Goal: Information Seeking & Learning: Learn about a topic

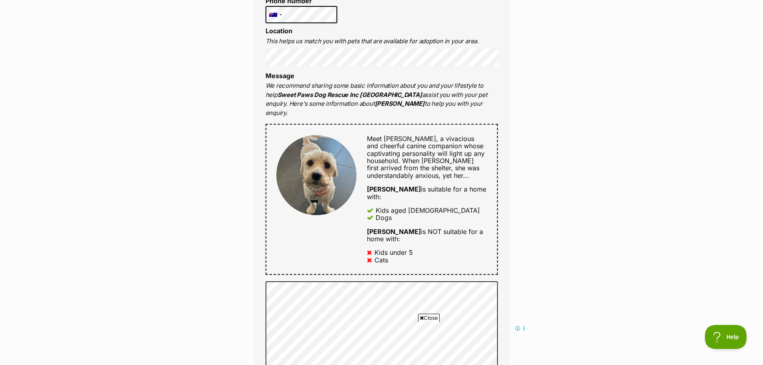
scroll to position [80, 0]
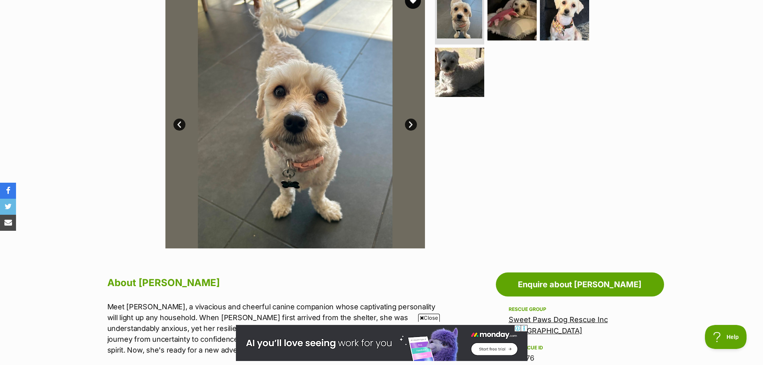
scroll to position [40, 0]
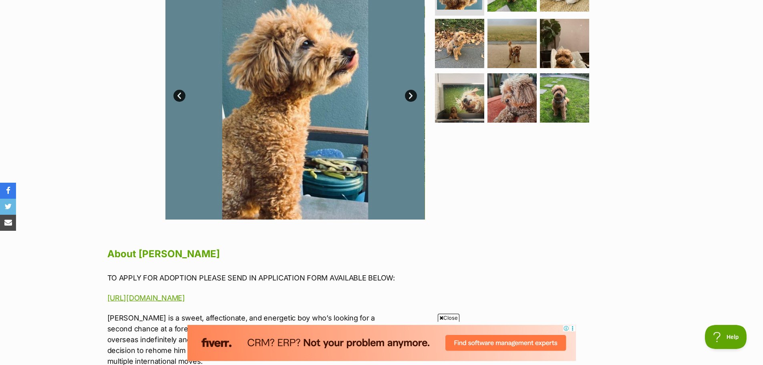
scroll to position [80, 0]
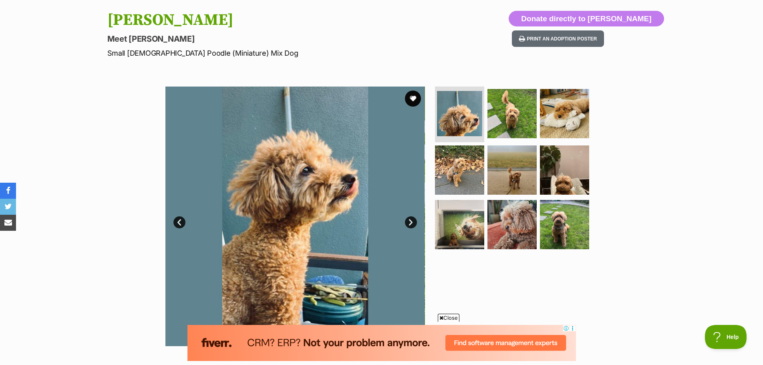
click at [407, 221] on link "Next" at bounding box center [411, 222] width 12 height 12
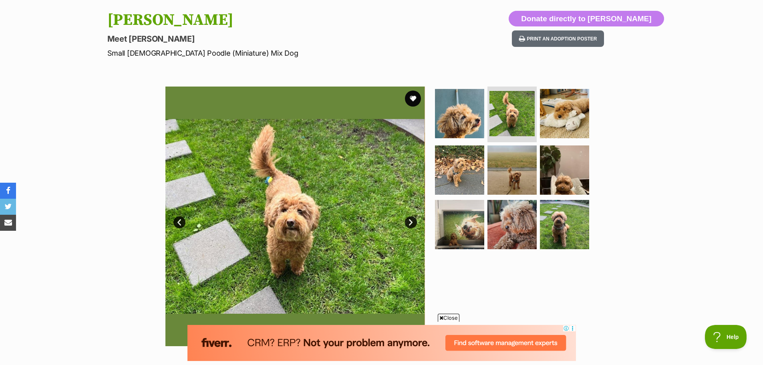
click at [407, 221] on link "Next" at bounding box center [411, 222] width 12 height 12
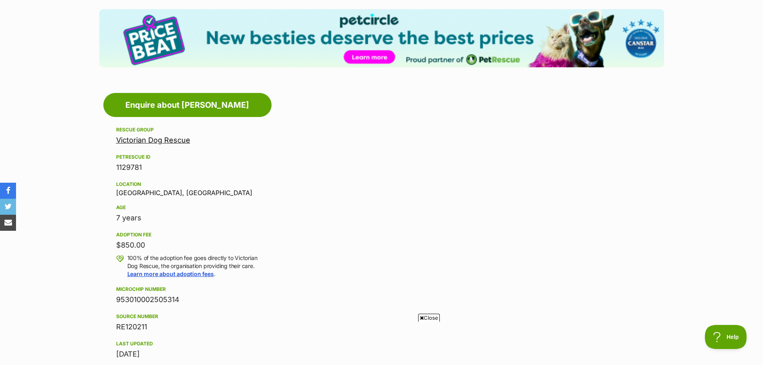
scroll to position [1641, 0]
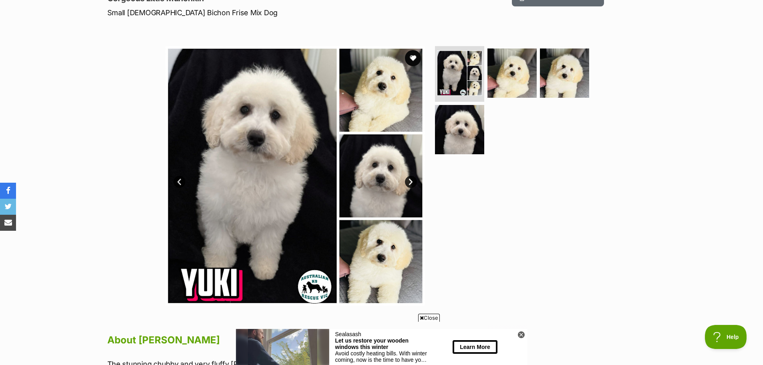
scroll to position [120, 0]
click at [410, 179] on link "Next" at bounding box center [411, 182] width 12 height 12
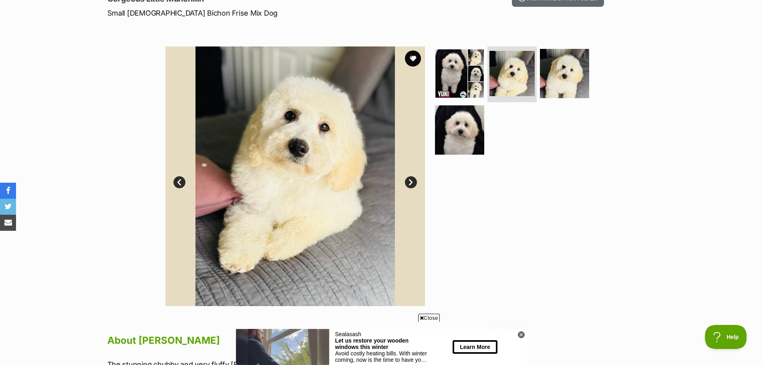
click at [410, 179] on link "Next" at bounding box center [411, 182] width 12 height 12
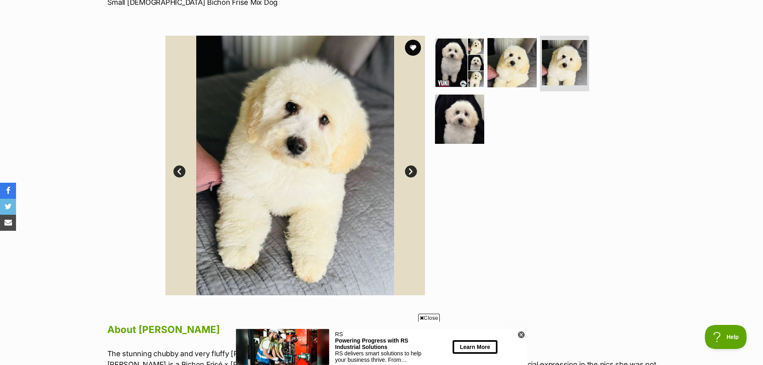
scroll to position [80, 0]
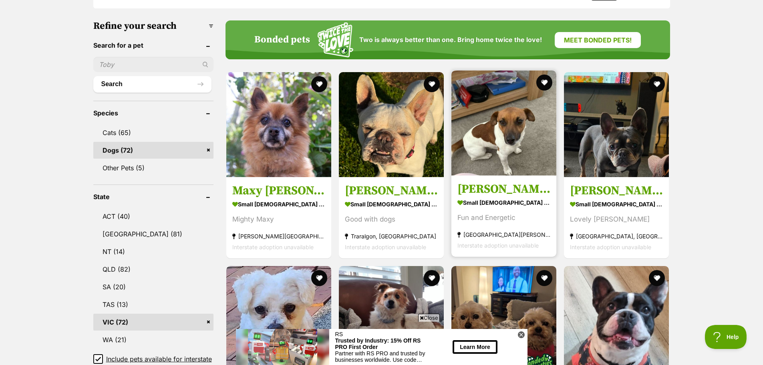
click at [519, 194] on link "Odie small male Dog Fun and Energetic Carrum Downs, VIC Interstate adoption una…" at bounding box center [503, 215] width 105 height 81
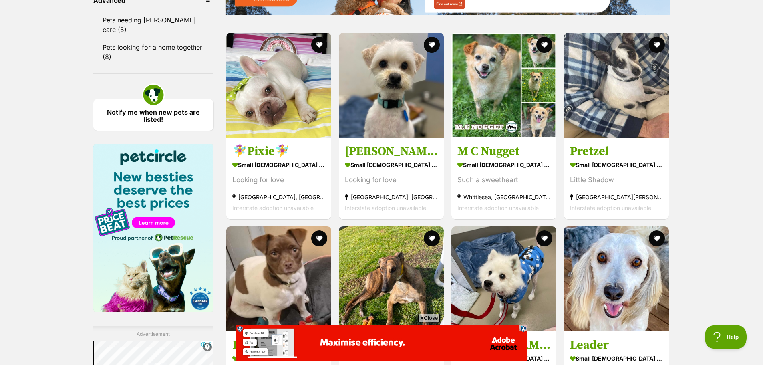
scroll to position [1128, 0]
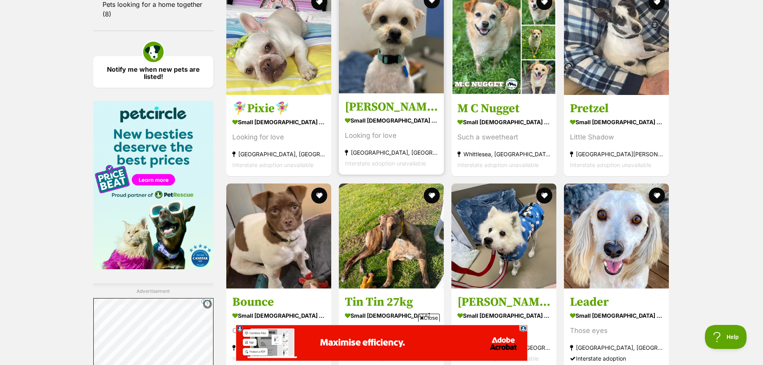
click at [401, 112] on link "Leo small male Dog Looking for love Keysborough, VIC Interstate adoption unavai…" at bounding box center [391, 133] width 105 height 81
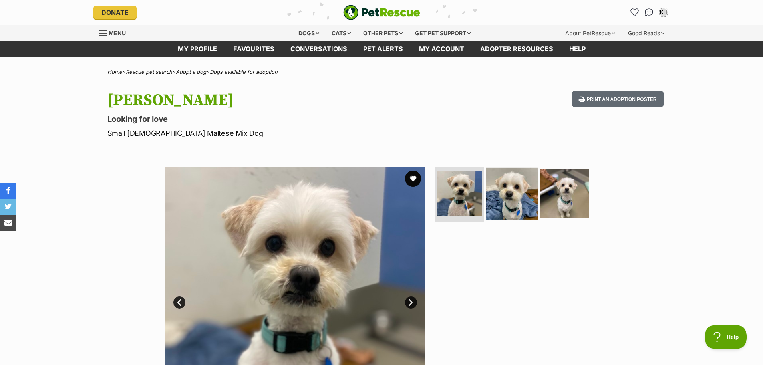
click at [510, 197] on img at bounding box center [512, 193] width 52 height 52
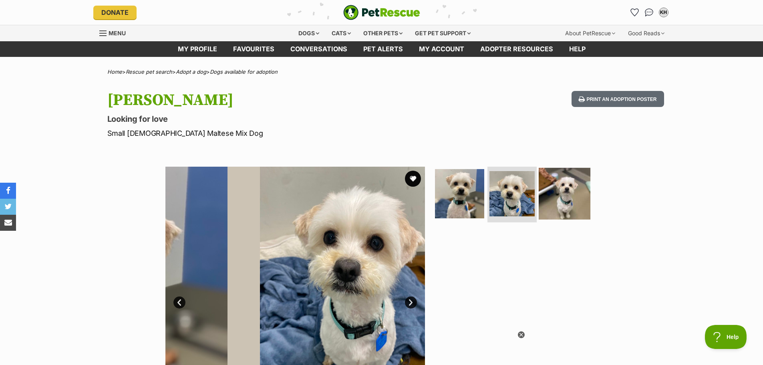
click at [561, 199] on img at bounding box center [564, 193] width 52 height 52
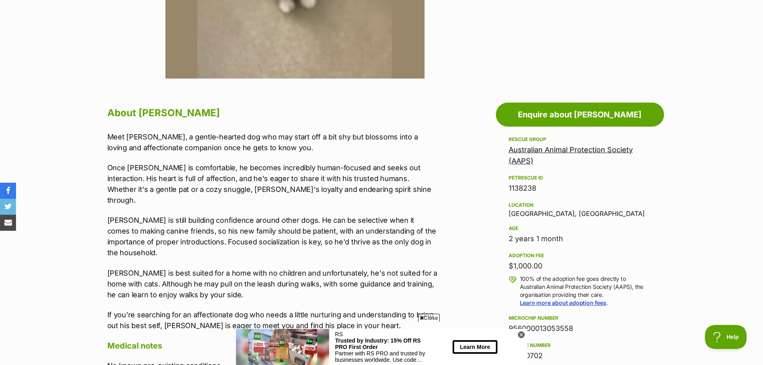
scroll to position [360, 0]
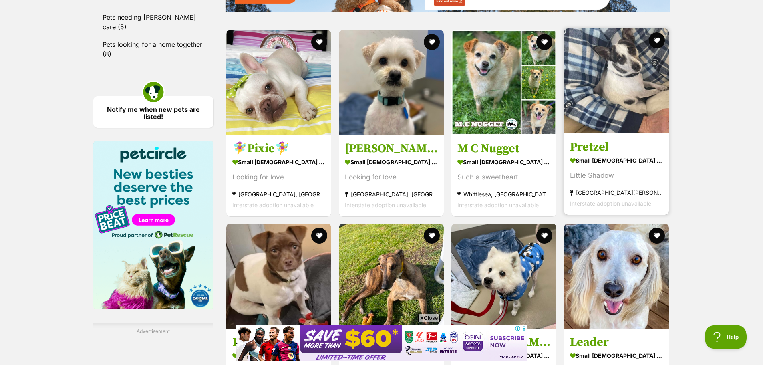
scroll to position [1208, 0]
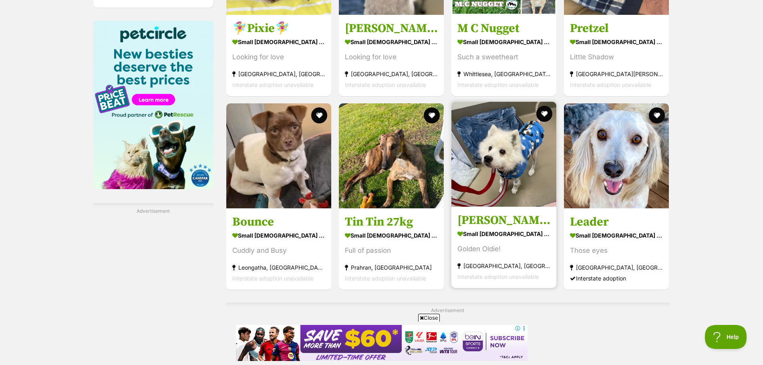
click at [526, 154] on img at bounding box center [503, 154] width 105 height 105
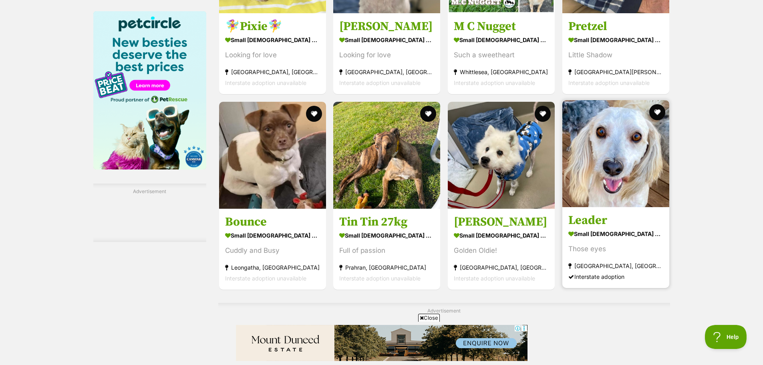
click at [654, 217] on h3 "Leader" at bounding box center [615, 220] width 95 height 15
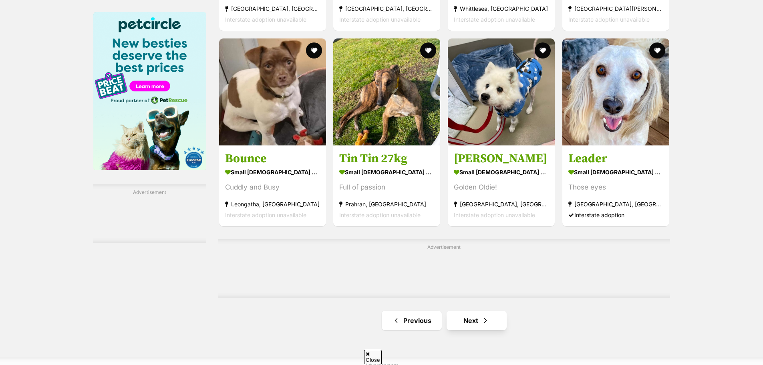
scroll to position [1208, 0]
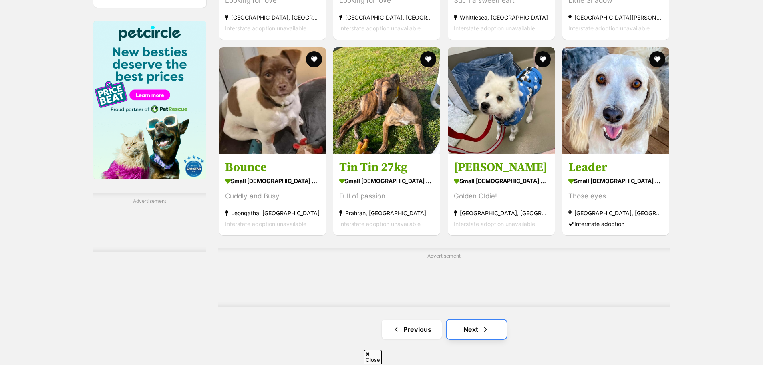
click at [470, 321] on link "Next" at bounding box center [476, 328] width 60 height 19
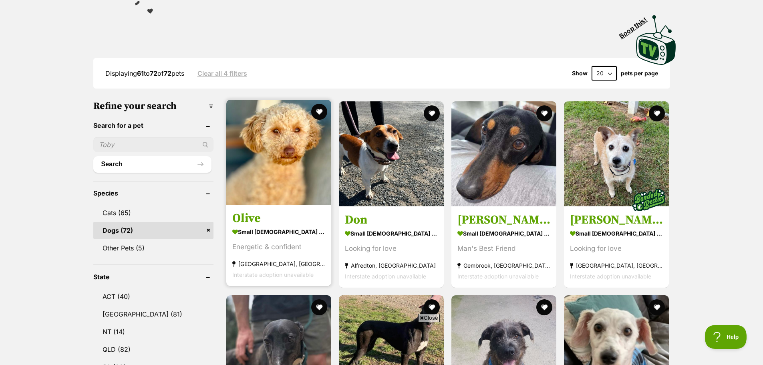
click at [272, 151] on img at bounding box center [278, 152] width 105 height 105
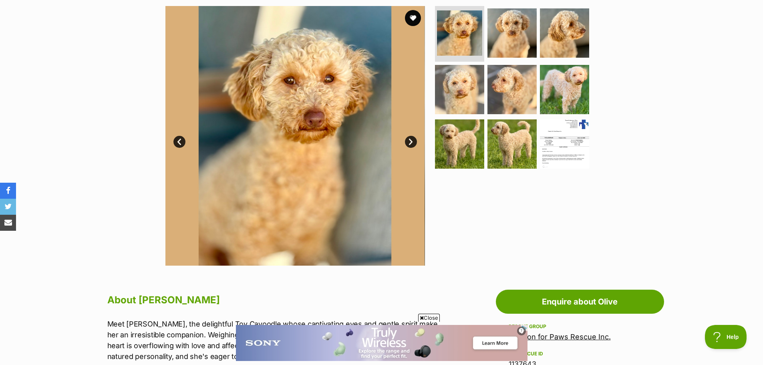
scroll to position [160, 0]
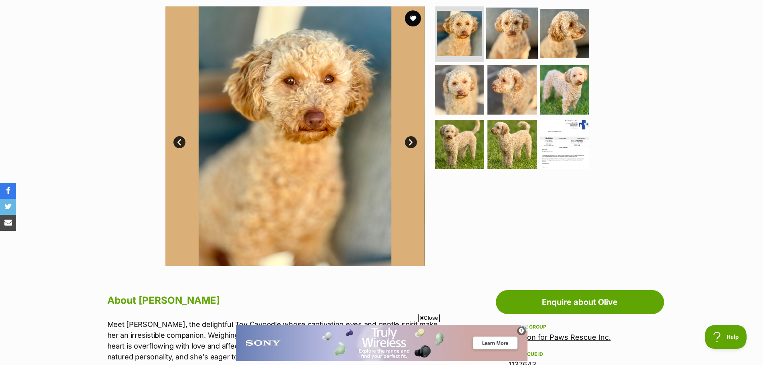
click at [513, 32] on img at bounding box center [512, 33] width 52 height 52
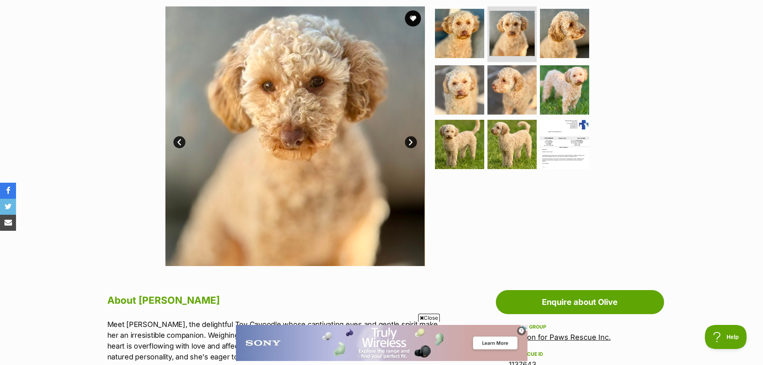
click at [408, 144] on link "Next" at bounding box center [411, 142] width 12 height 12
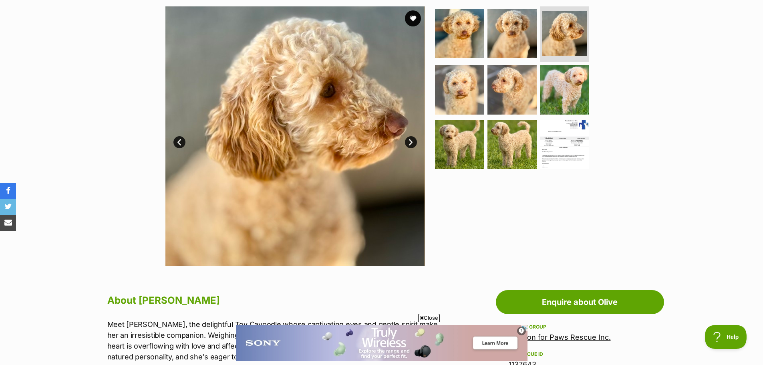
click at [408, 144] on link "Next" at bounding box center [411, 142] width 12 height 12
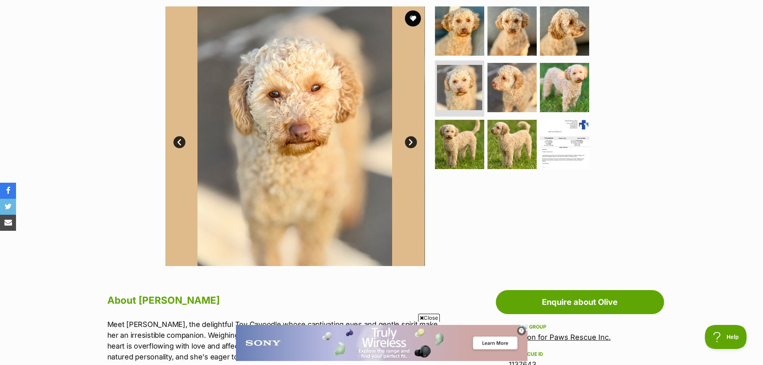
click at [408, 144] on link "Next" at bounding box center [411, 142] width 12 height 12
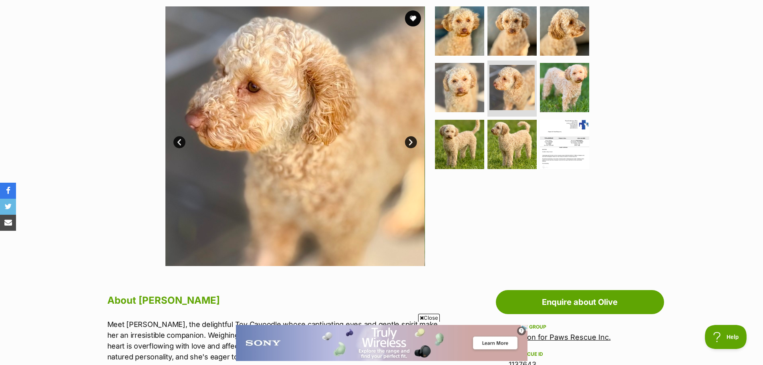
click at [408, 144] on link "Next" at bounding box center [411, 142] width 12 height 12
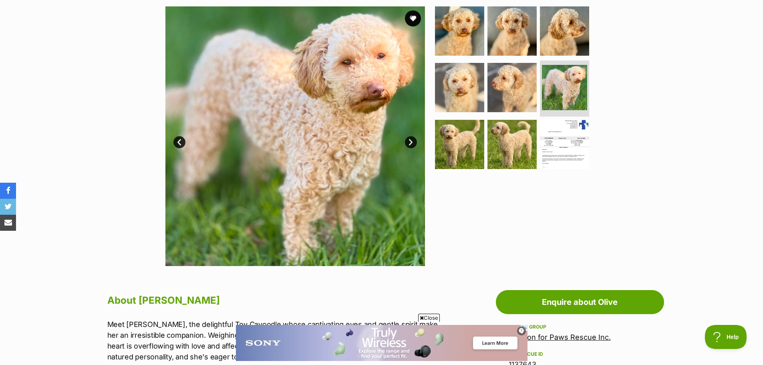
click at [408, 144] on link "Next" at bounding box center [411, 142] width 12 height 12
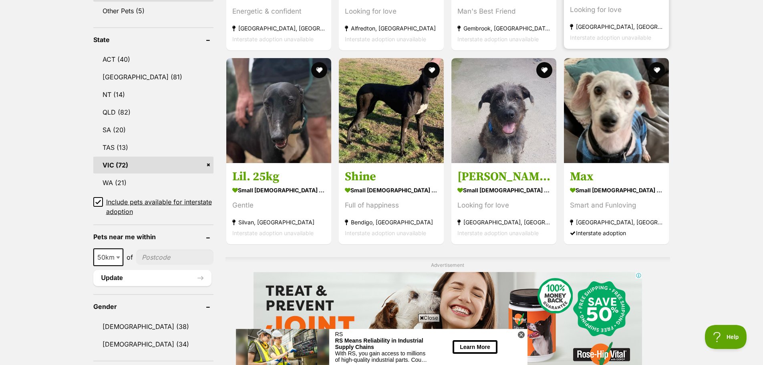
scroll to position [400, 0]
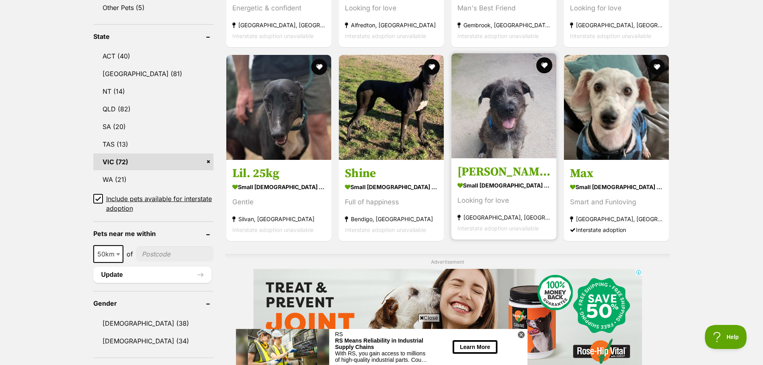
click at [532, 112] on img at bounding box center [503, 105] width 105 height 105
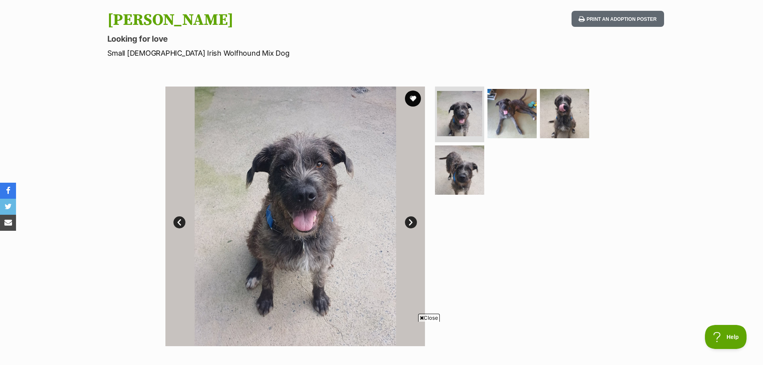
click at [417, 221] on img at bounding box center [294, 215] width 259 height 259
click at [413, 223] on link "Next" at bounding box center [411, 222] width 12 height 12
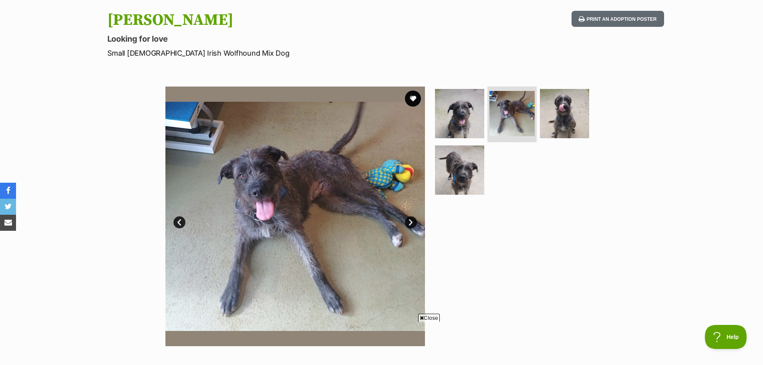
click at [413, 223] on link "Next" at bounding box center [411, 222] width 12 height 12
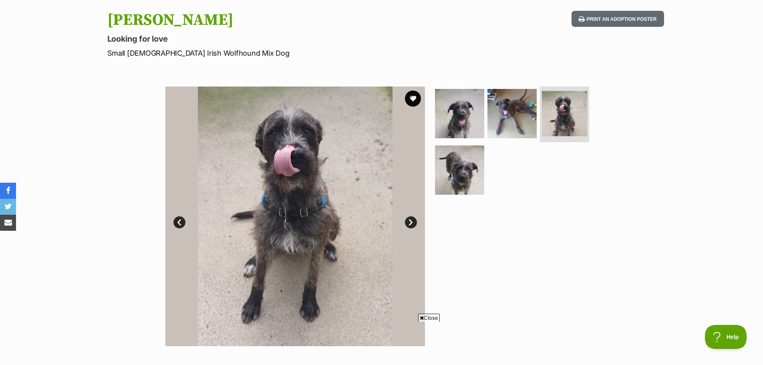
click at [413, 223] on link "Next" at bounding box center [411, 222] width 12 height 12
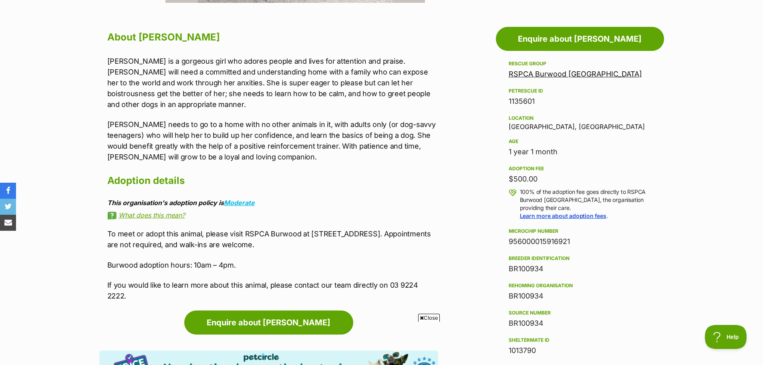
scroll to position [400, 0]
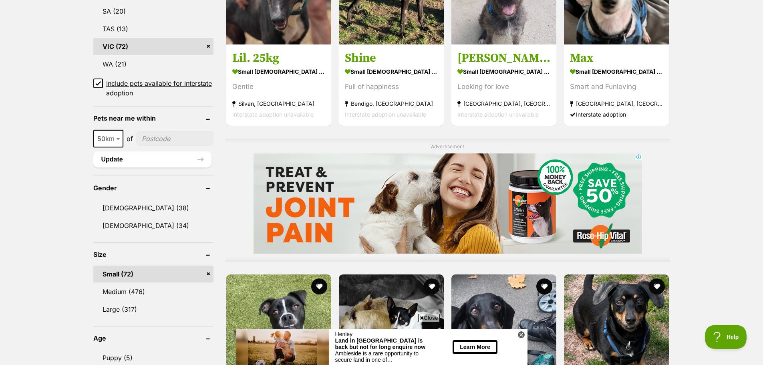
scroll to position [396, 0]
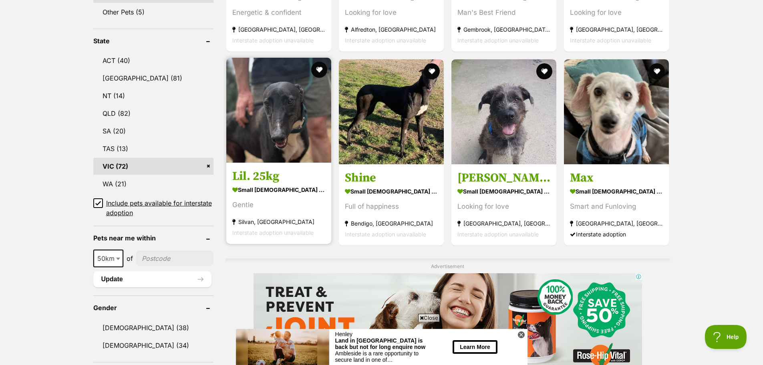
click at [303, 97] on img at bounding box center [278, 110] width 105 height 105
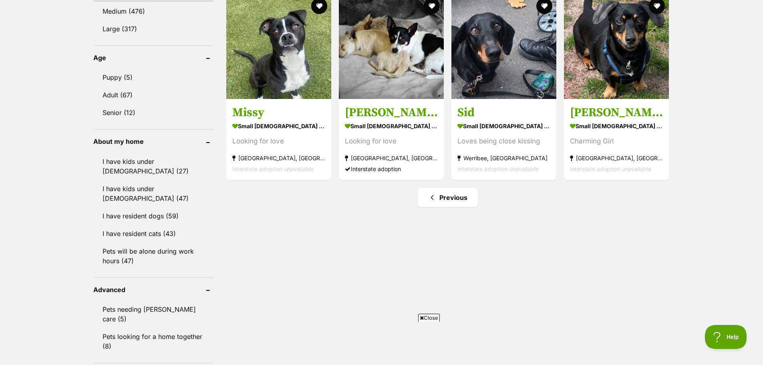
scroll to position [796, 0]
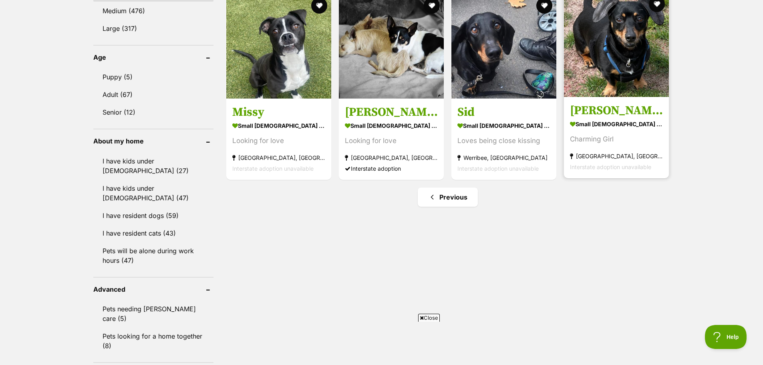
click at [636, 58] on img at bounding box center [616, 44] width 105 height 105
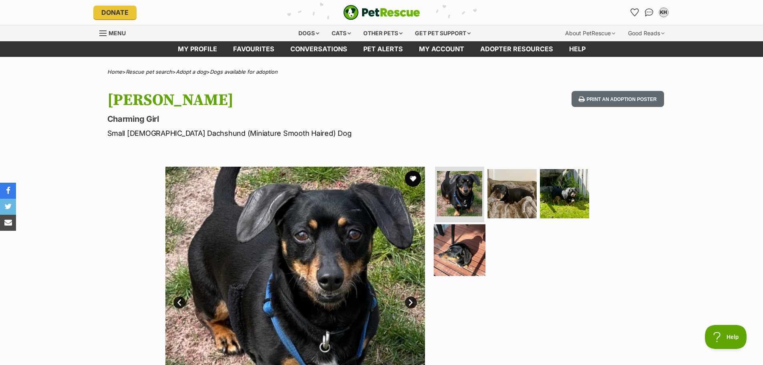
click at [476, 257] on img at bounding box center [460, 250] width 52 height 52
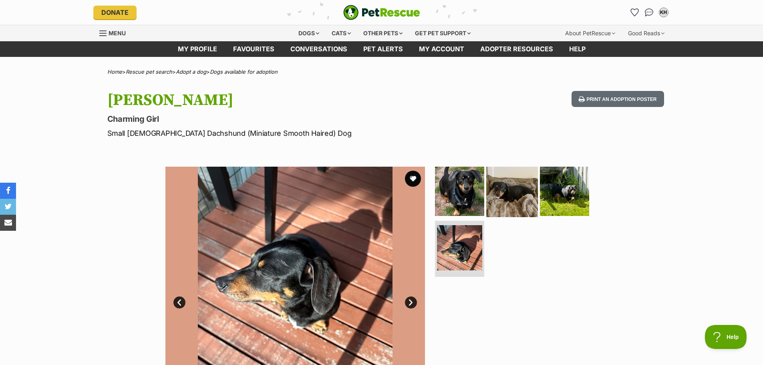
click at [520, 199] on img at bounding box center [512, 191] width 52 height 52
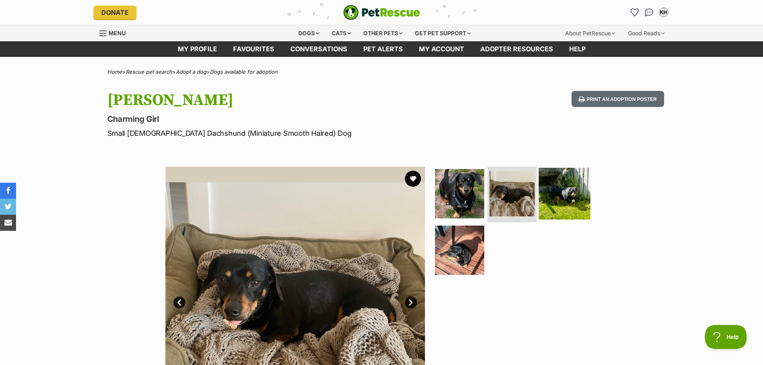
click at [559, 196] on img at bounding box center [564, 193] width 52 height 52
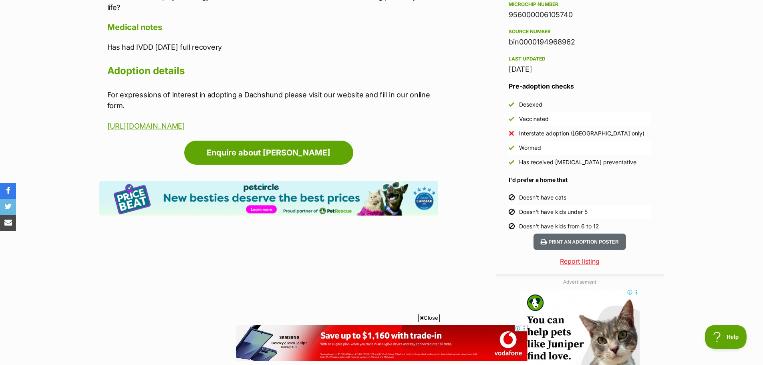
scroll to position [680, 0]
